Goal: Task Accomplishment & Management: Manage account settings

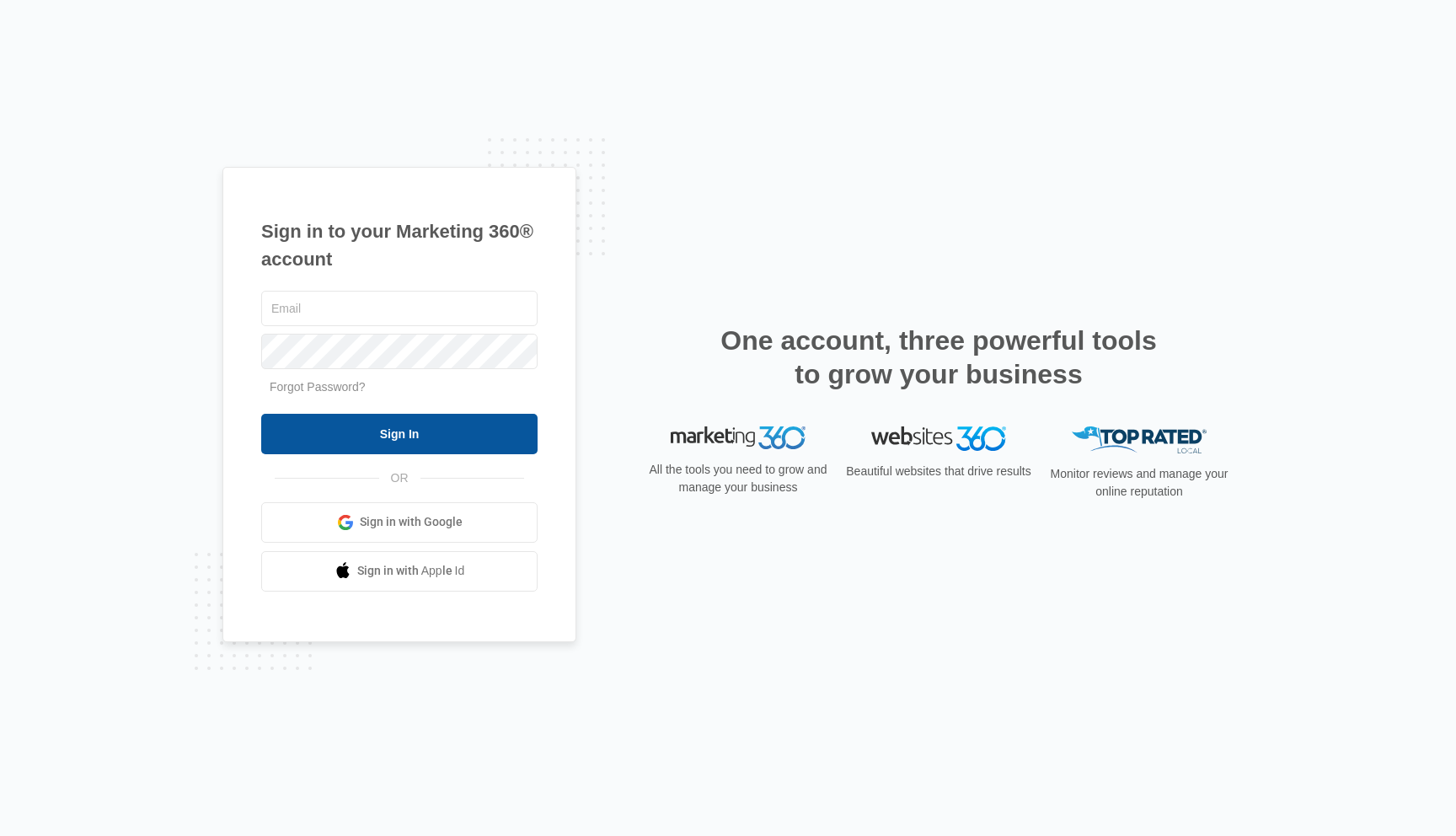
type input "[EMAIL_ADDRESS][DOMAIN_NAME]"
click at [394, 429] on input "Sign In" at bounding box center [399, 435] width 276 height 41
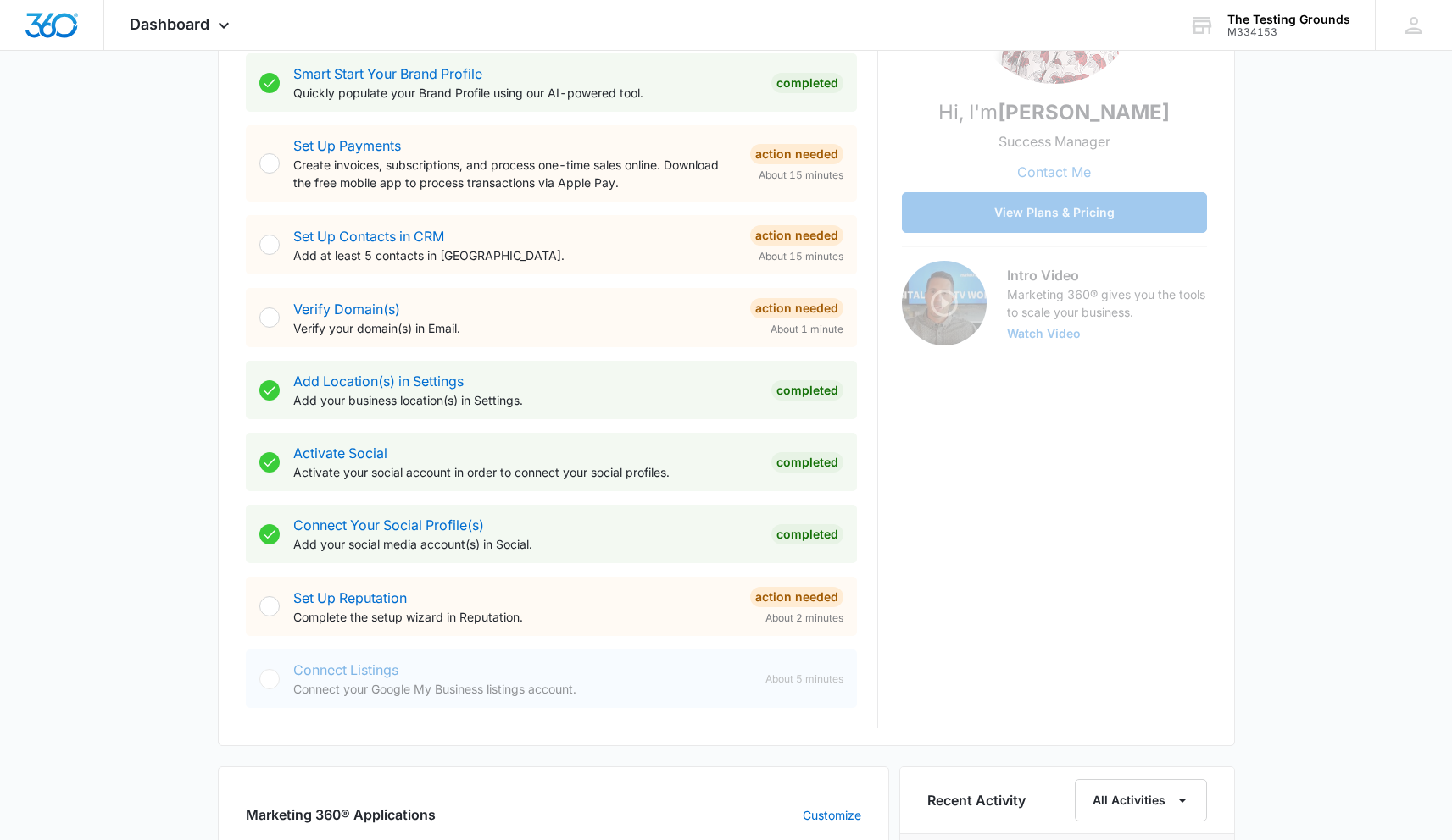
scroll to position [352, 0]
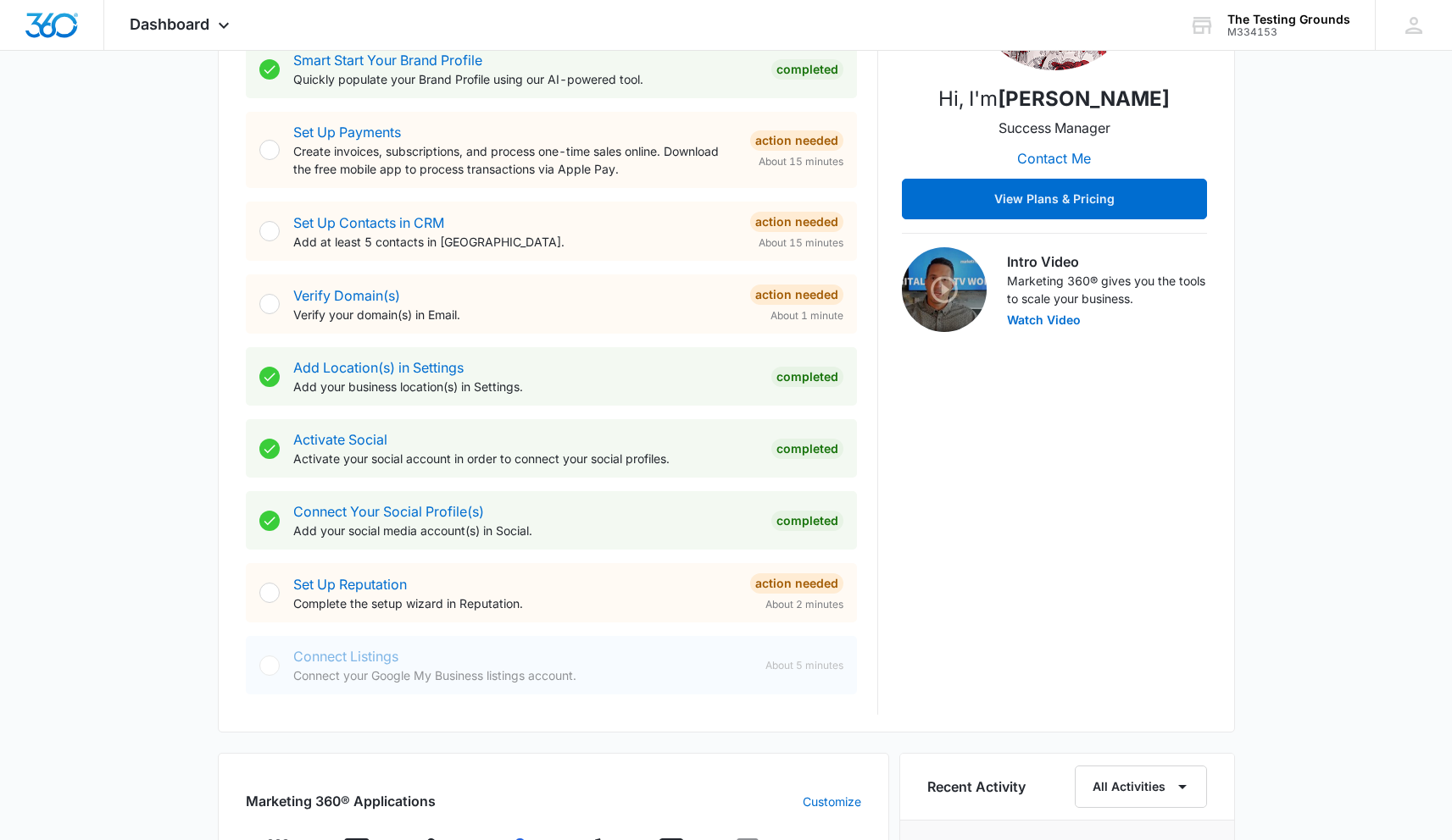
click at [380, 306] on p "Verify your domain(s) in Email." at bounding box center [514, 314] width 443 height 18
click at [361, 301] on link "Verify Domain(s)" at bounding box center [346, 295] width 107 height 17
